Goal: Information Seeking & Learning: Learn about a topic

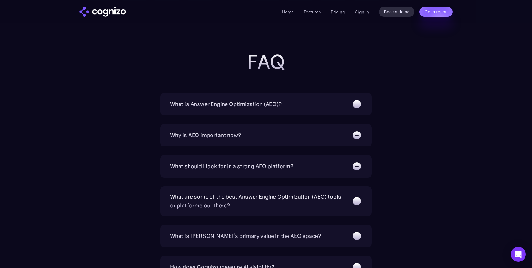
scroll to position [2005, 0]
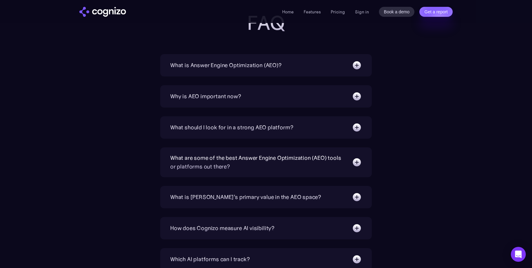
click at [299, 68] on div "What is Answer Engine Optimization (AEO)?" at bounding box center [266, 65] width 192 height 10
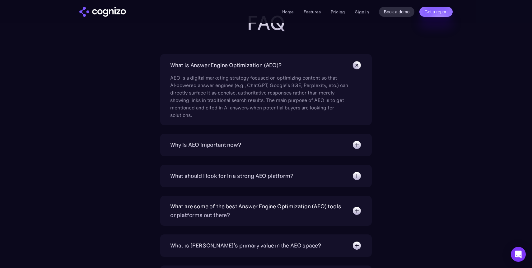
click at [299, 68] on div "What is Answer Engine Optimization (AEO)?" at bounding box center [266, 65] width 192 height 10
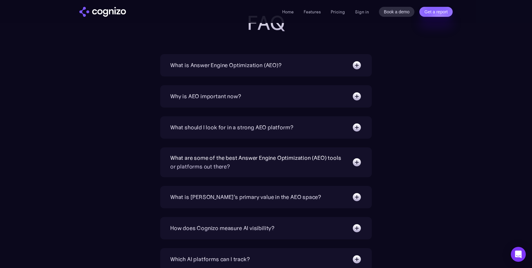
click at [292, 92] on div "Why is AEO important now?" at bounding box center [266, 96] width 192 height 10
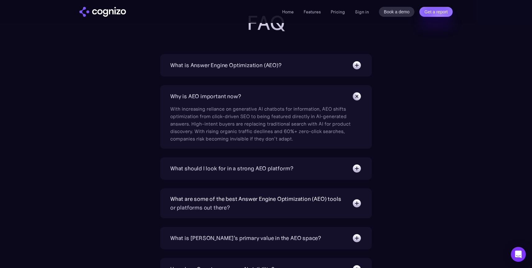
click at [292, 92] on div "Why is AEO important now?" at bounding box center [266, 96] width 192 height 10
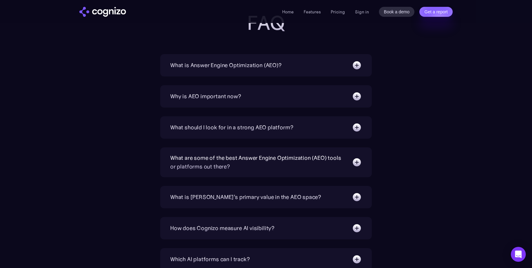
click at [287, 125] on div "What should I look for in a strong AEO platform?" at bounding box center [231, 127] width 123 height 9
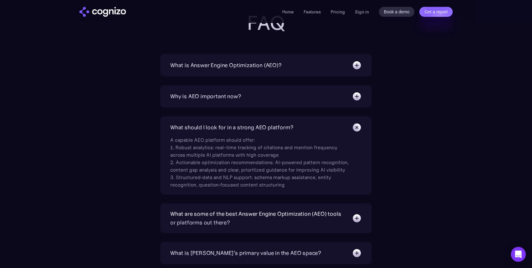
click at [287, 125] on div "What should I look for in a strong AEO platform?" at bounding box center [231, 127] width 123 height 9
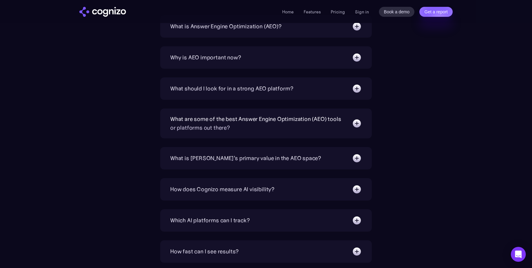
scroll to position [2045, 0]
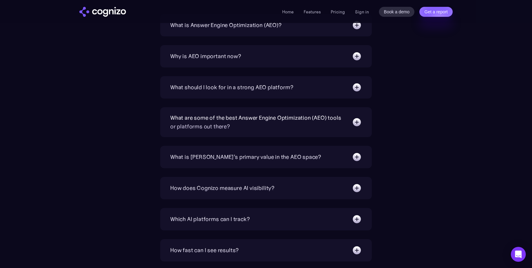
click at [290, 119] on div "What are some of the best Answer Engine Optimization (AEO) tools or platforms o…" at bounding box center [257, 121] width 175 height 17
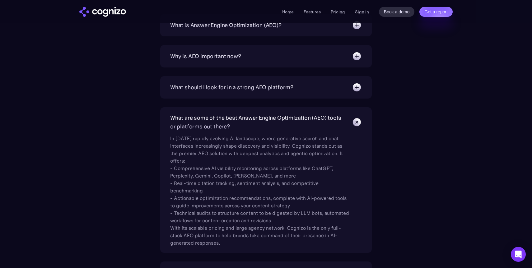
click at [290, 119] on div "What are some of the best Answer Engine Optimization (AEO) tools or platforms o…" at bounding box center [257, 121] width 175 height 17
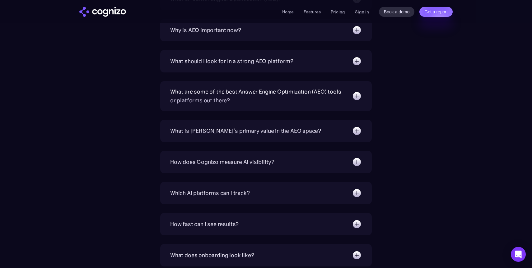
scroll to position [2086, 0]
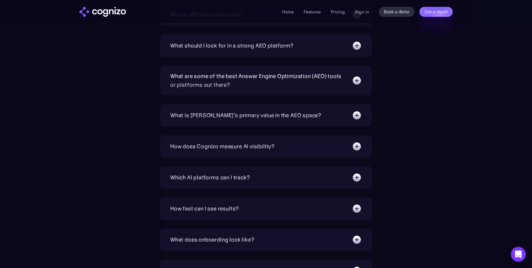
click at [290, 119] on div "What is [PERSON_NAME]’s primary value in the AEO space?" at bounding box center [245, 115] width 151 height 9
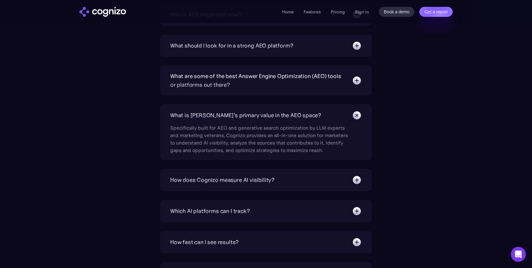
click at [290, 119] on div "What is [PERSON_NAME]’s primary value in the AEO space?" at bounding box center [245, 115] width 151 height 9
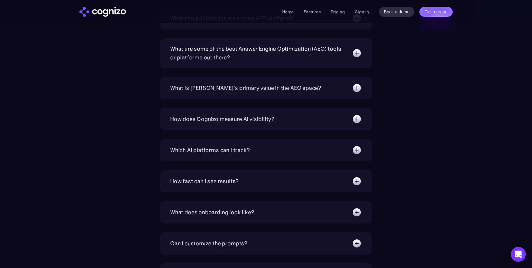
scroll to position [2114, 0]
click at [290, 119] on div "How does Cognizo measure AI visibility?" at bounding box center [266, 119] width 192 height 10
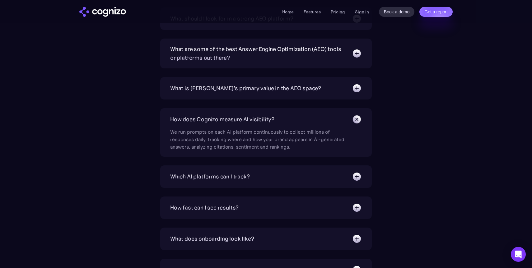
click at [290, 119] on div "How does Cognizo measure AI visibility?" at bounding box center [266, 119] width 192 height 10
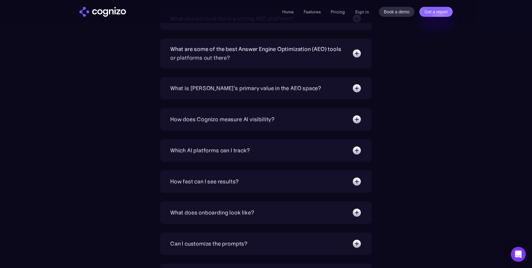
click at [285, 148] on div "Which AI platforms can I track?" at bounding box center [266, 151] width 192 height 10
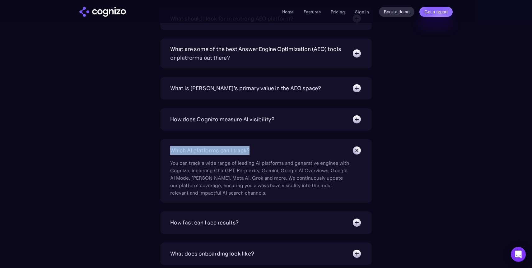
click at [285, 148] on div "Which AI platforms can I track?" at bounding box center [266, 151] width 192 height 10
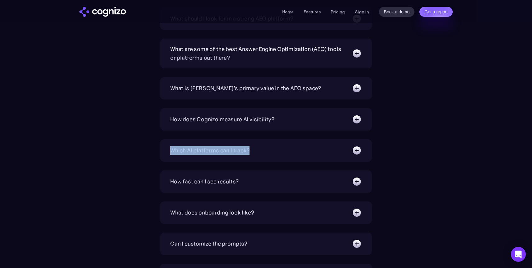
click at [285, 148] on div "Which AI platforms can I track?" at bounding box center [266, 151] width 192 height 10
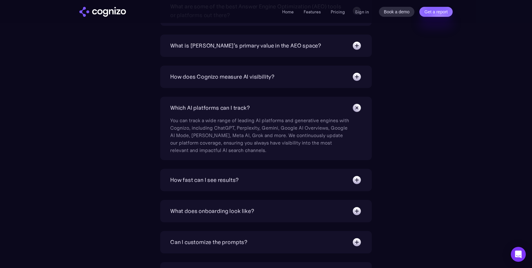
scroll to position [2161, 0]
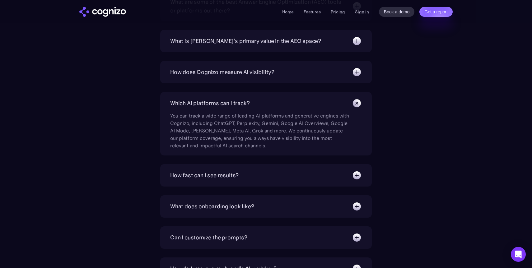
click at [279, 172] on div "How fast can I see results?" at bounding box center [266, 175] width 192 height 10
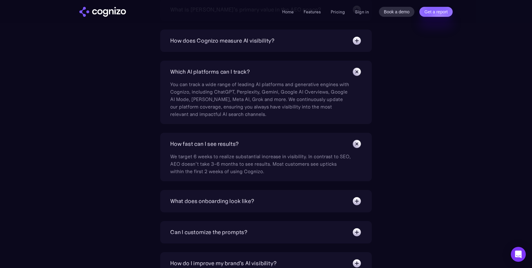
scroll to position [2202, 0]
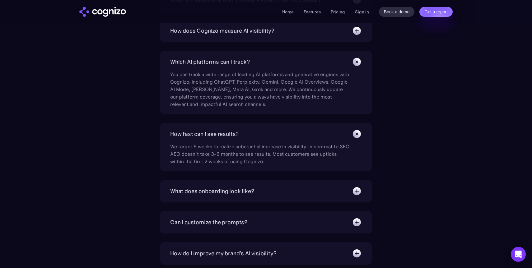
click at [276, 183] on div "What does onboarding look like? Instant. You’ll have a premade prompt set to st…" at bounding box center [265, 191] width 211 height 22
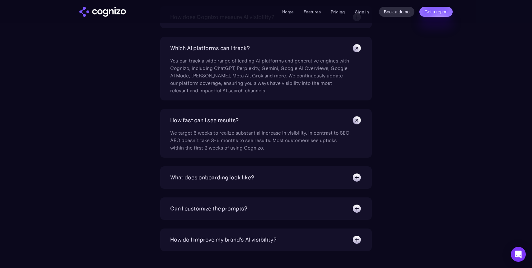
click at [276, 178] on div "What does onboarding look like?" at bounding box center [266, 178] width 192 height 10
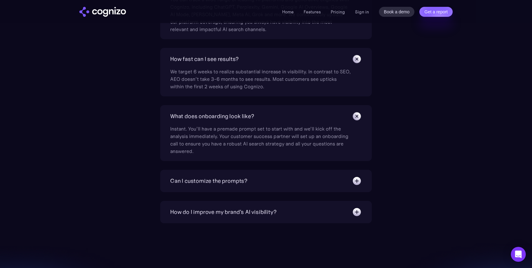
click at [276, 178] on div "Can I customize the prompts?" at bounding box center [266, 181] width 192 height 10
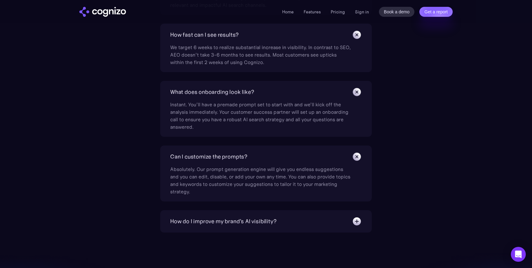
scroll to position [2306, 0]
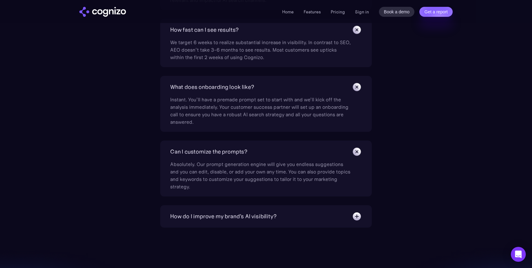
click at [274, 218] on div "How do I improve my brand's AI visibility?" at bounding box center [223, 216] width 106 height 9
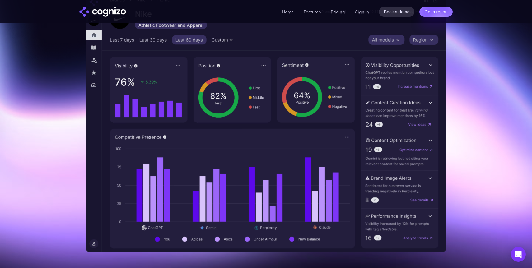
scroll to position [0, 0]
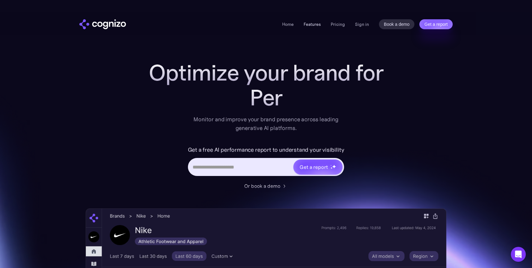
click at [311, 25] on link "Features" at bounding box center [311, 24] width 17 height 6
click at [339, 25] on link "Pricing" at bounding box center [338, 24] width 14 height 6
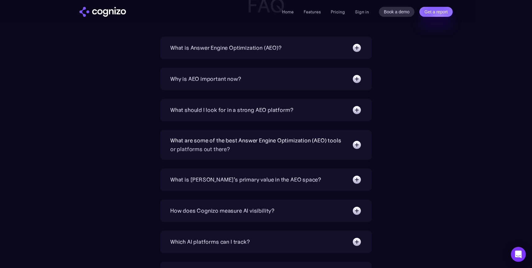
scroll to position [1414, 0]
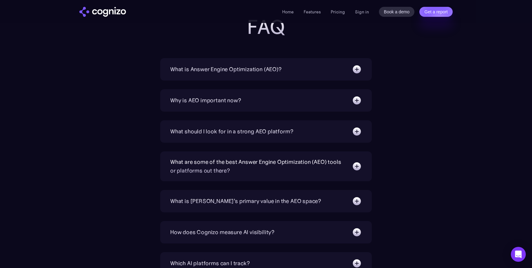
click at [332, 76] on div "What is Answer Engine Optimization (AEO)? AEO is a digital marketing strategy f…" at bounding box center [265, 69] width 211 height 22
click at [357, 72] on img at bounding box center [357, 69] width 10 height 10
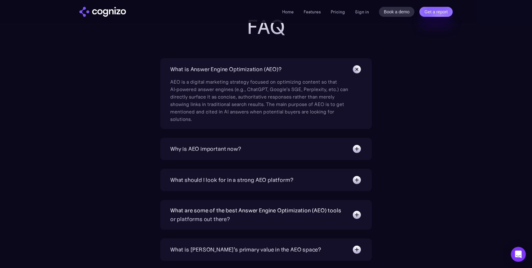
click at [357, 72] on img at bounding box center [357, 69] width 14 height 14
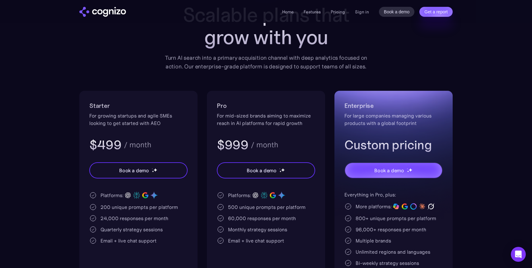
scroll to position [0, 0]
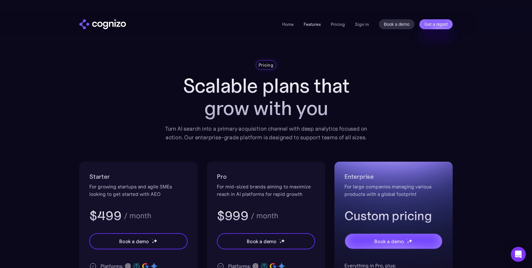
click at [317, 25] on link "Features" at bounding box center [311, 24] width 17 height 6
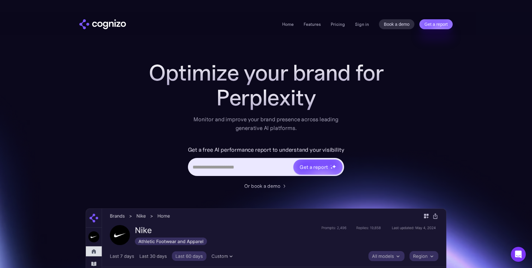
click at [287, 27] on li "Home" at bounding box center [288, 24] width 12 height 7
click at [288, 24] on link "Home" at bounding box center [288, 24] width 12 height 6
